Goal: Check status

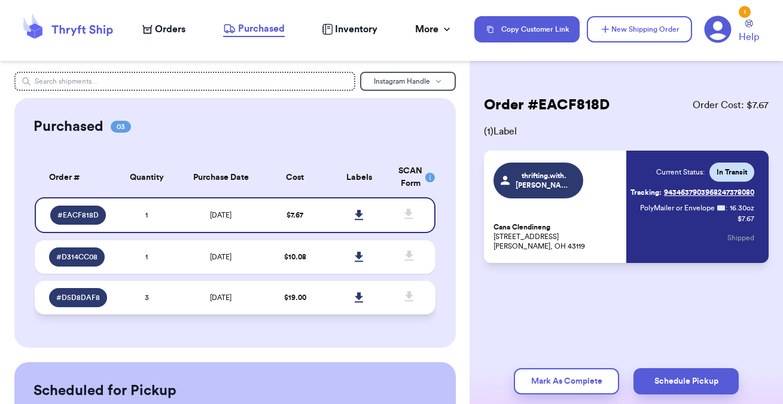
click at [231, 291] on td "[DATE]" at bounding box center [221, 297] width 84 height 33
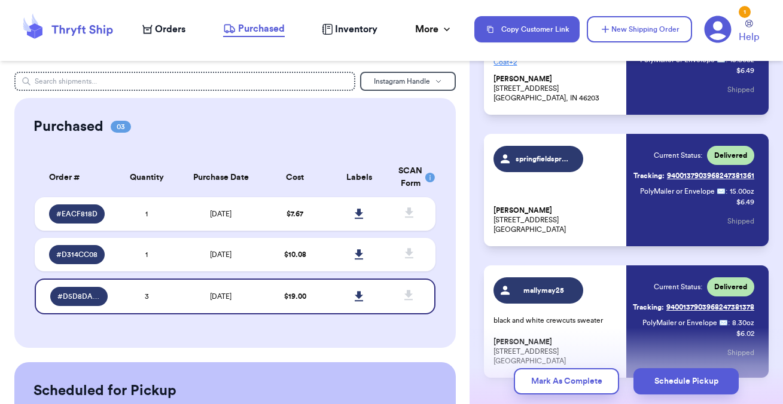
scroll to position [178, 0]
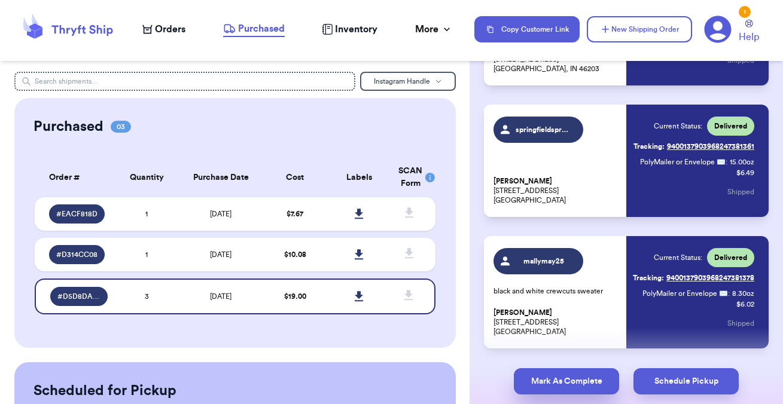
click at [562, 384] on button "Mark As Complete" at bounding box center [566, 381] width 105 height 26
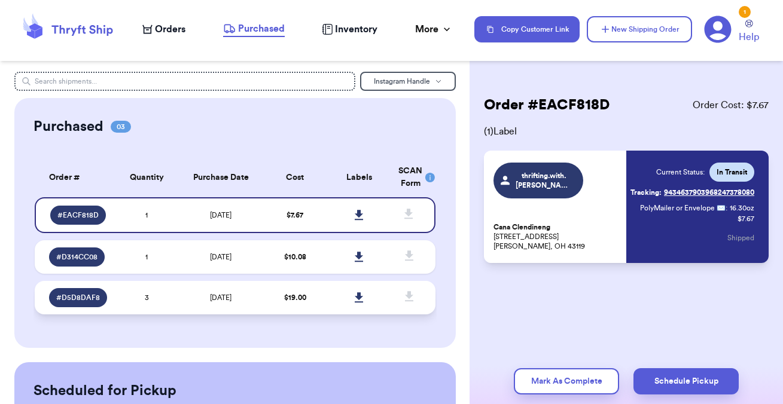
scroll to position [0, 0]
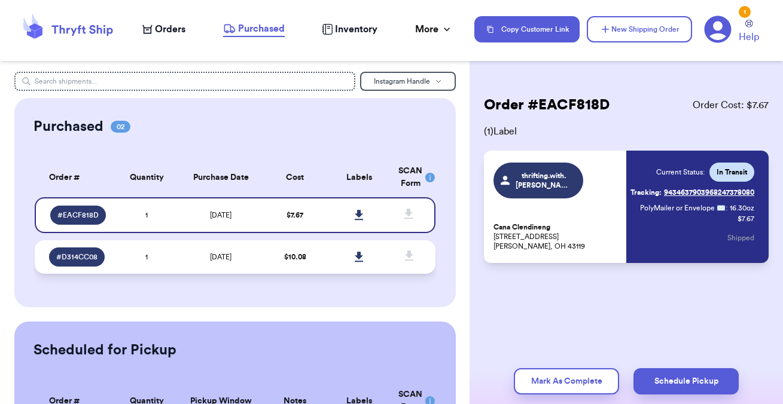
click at [327, 265] on td "$ 10.08" at bounding box center [295, 256] width 64 height 33
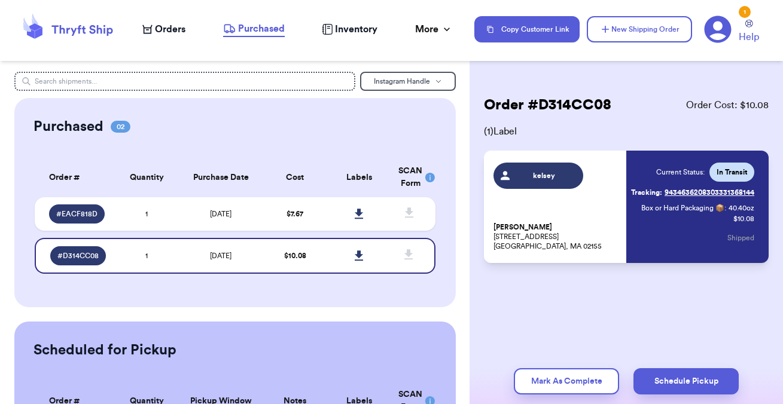
click at [676, 190] on link "Tracking: 9434636208303331368144" at bounding box center [692, 192] width 123 height 19
